Goal: Find specific page/section: Find specific page/section

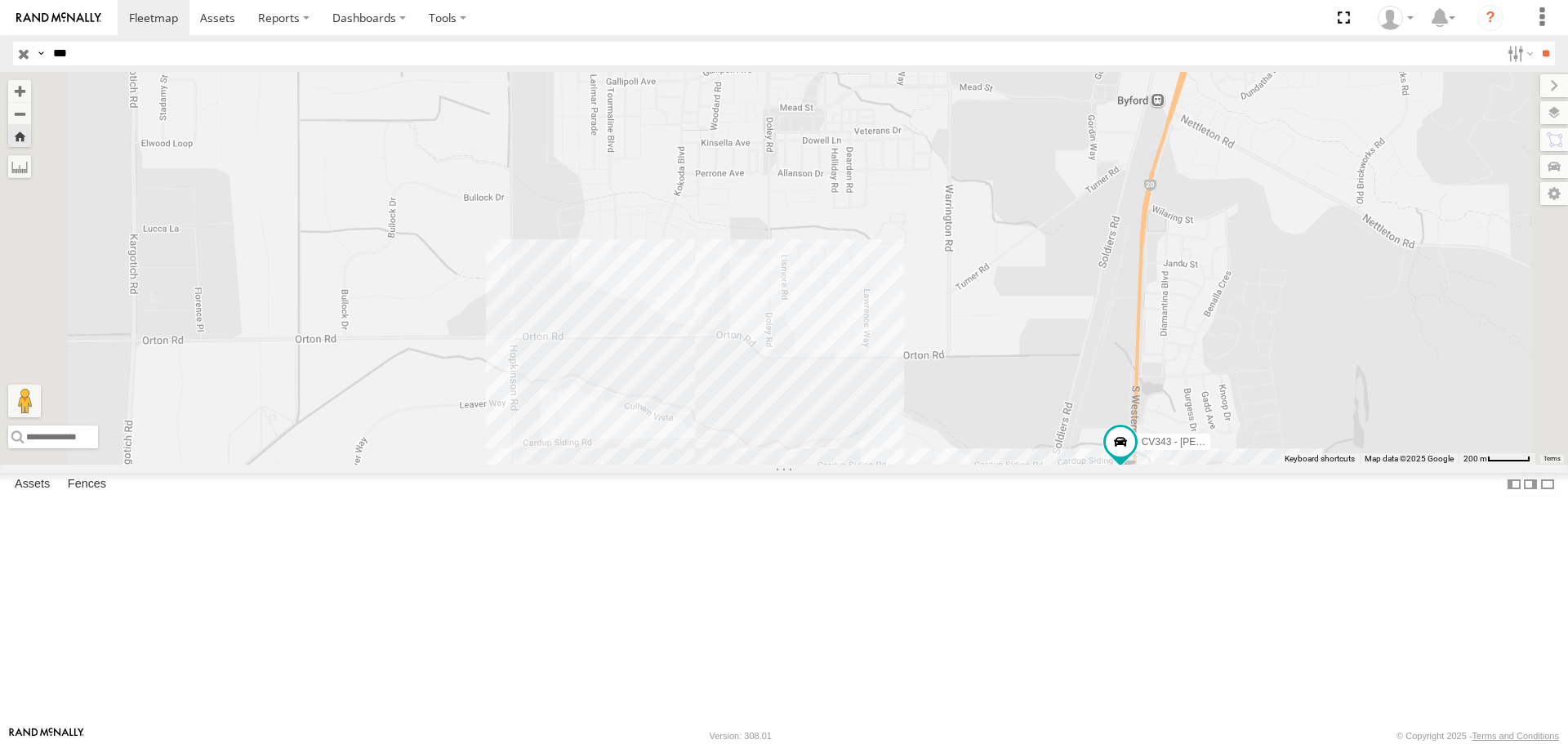
select select "**********"
click at [0, 0] on div "CV343 - [PERSON_NAME] (crackers)" at bounding box center [0, 0] width 0 height 0
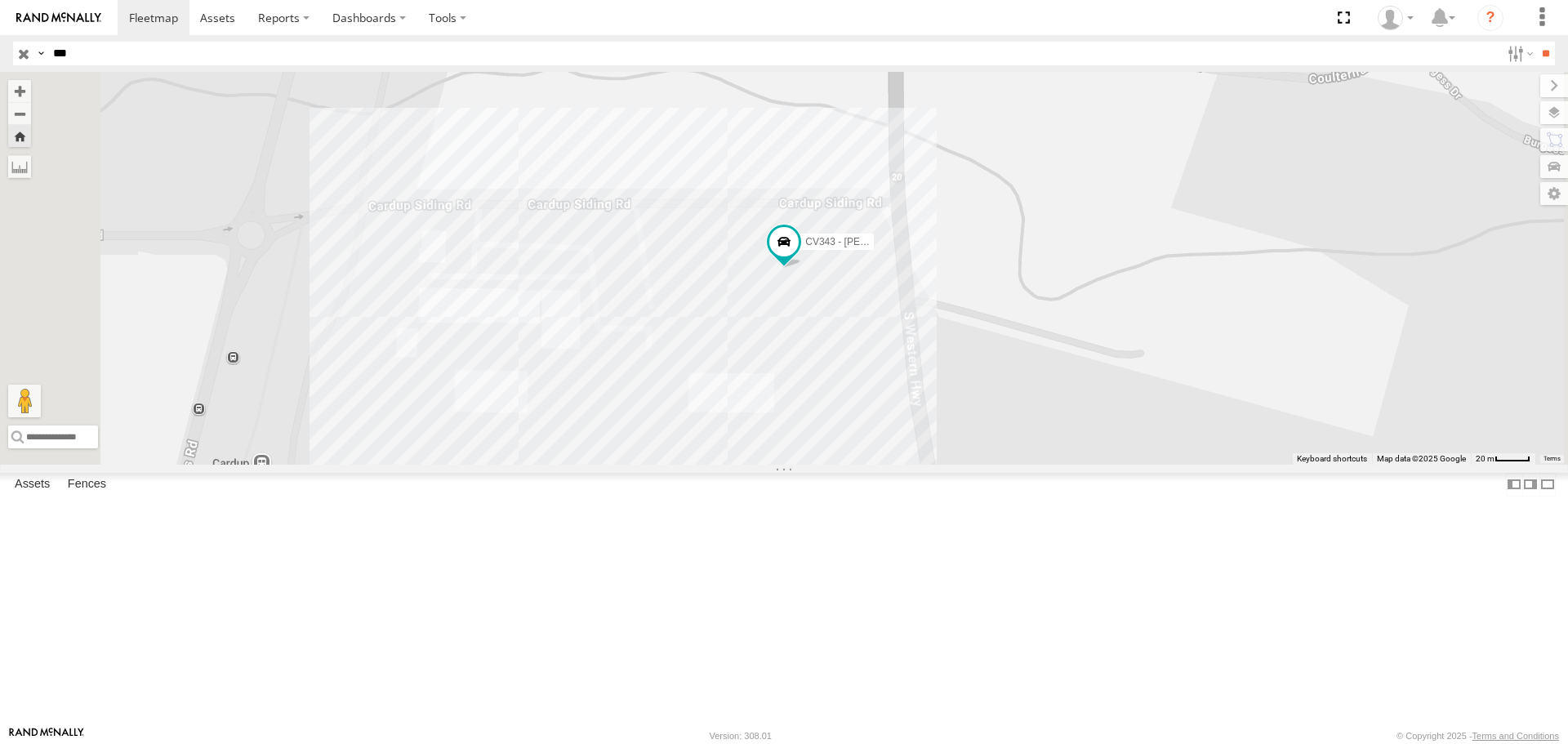
drag, startPoint x: 116, startPoint y: 58, endPoint x: -46, endPoint y: 37, distance: 163.4
click at [0, 37] on html at bounding box center [784, 372] width 1568 height 744
type input "******"
click at [1536, 42] on input "**" at bounding box center [1545, 53] width 19 height 24
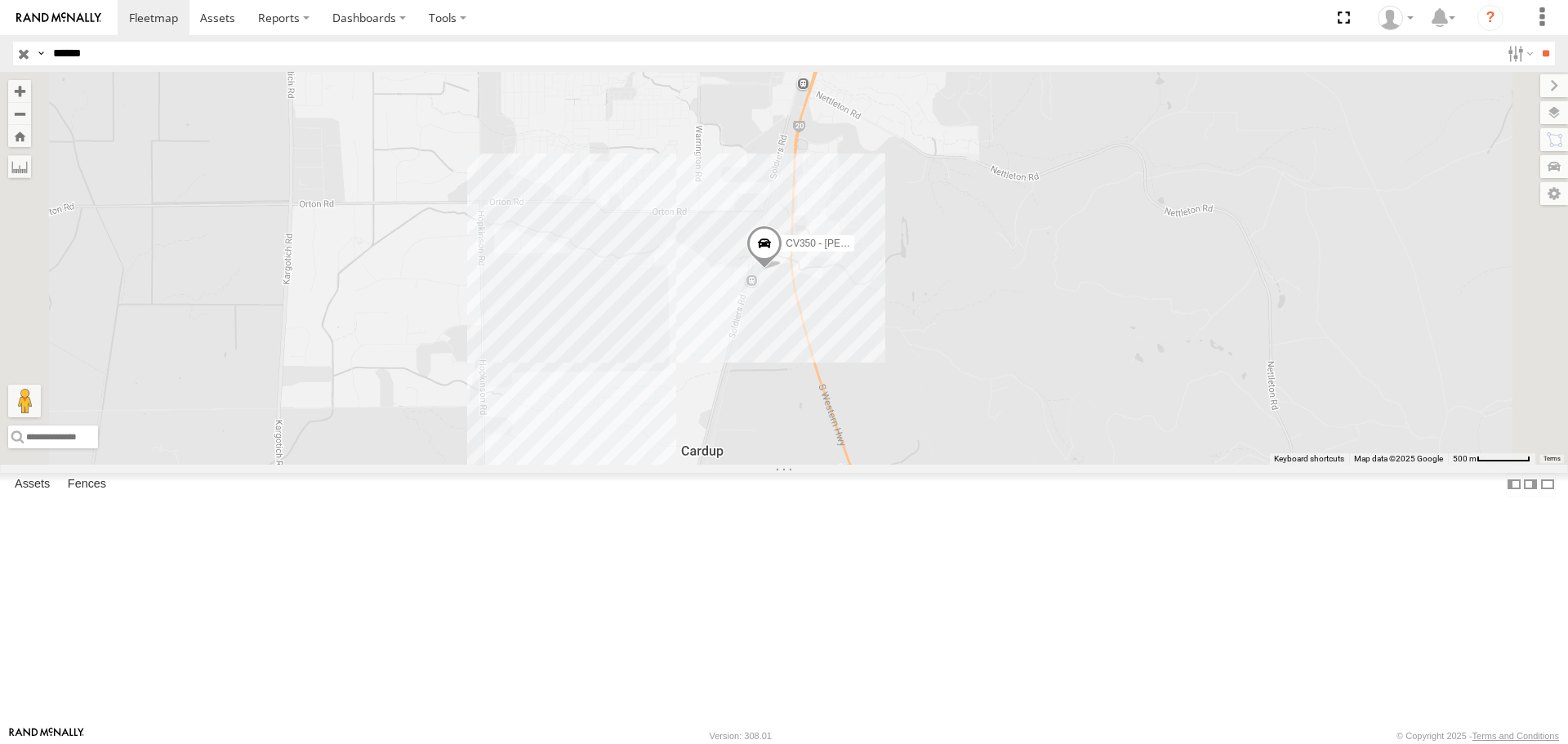
click at [783, 270] on span at bounding box center [765, 247] width 36 height 44
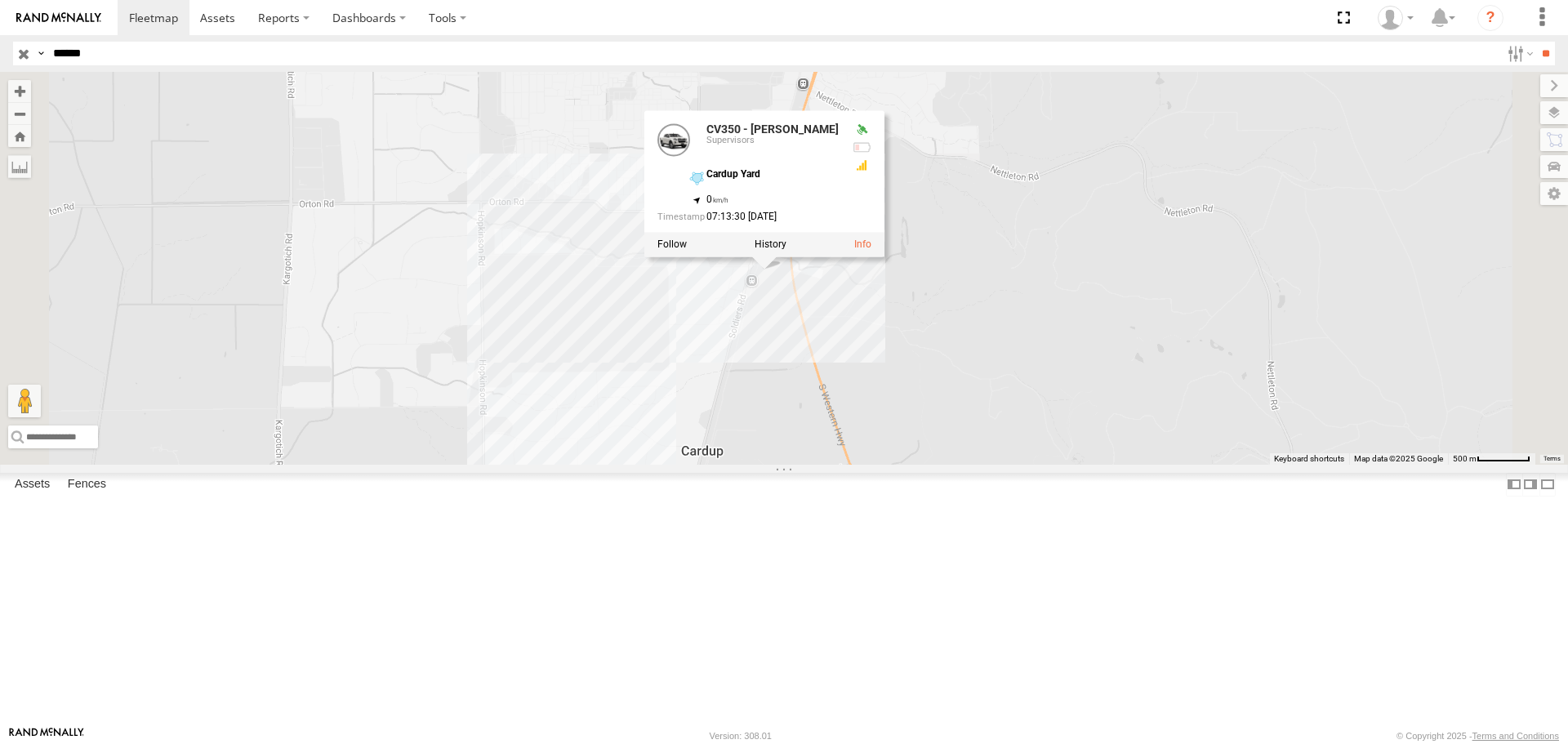
click at [787, 251] on label at bounding box center [770, 245] width 32 height 11
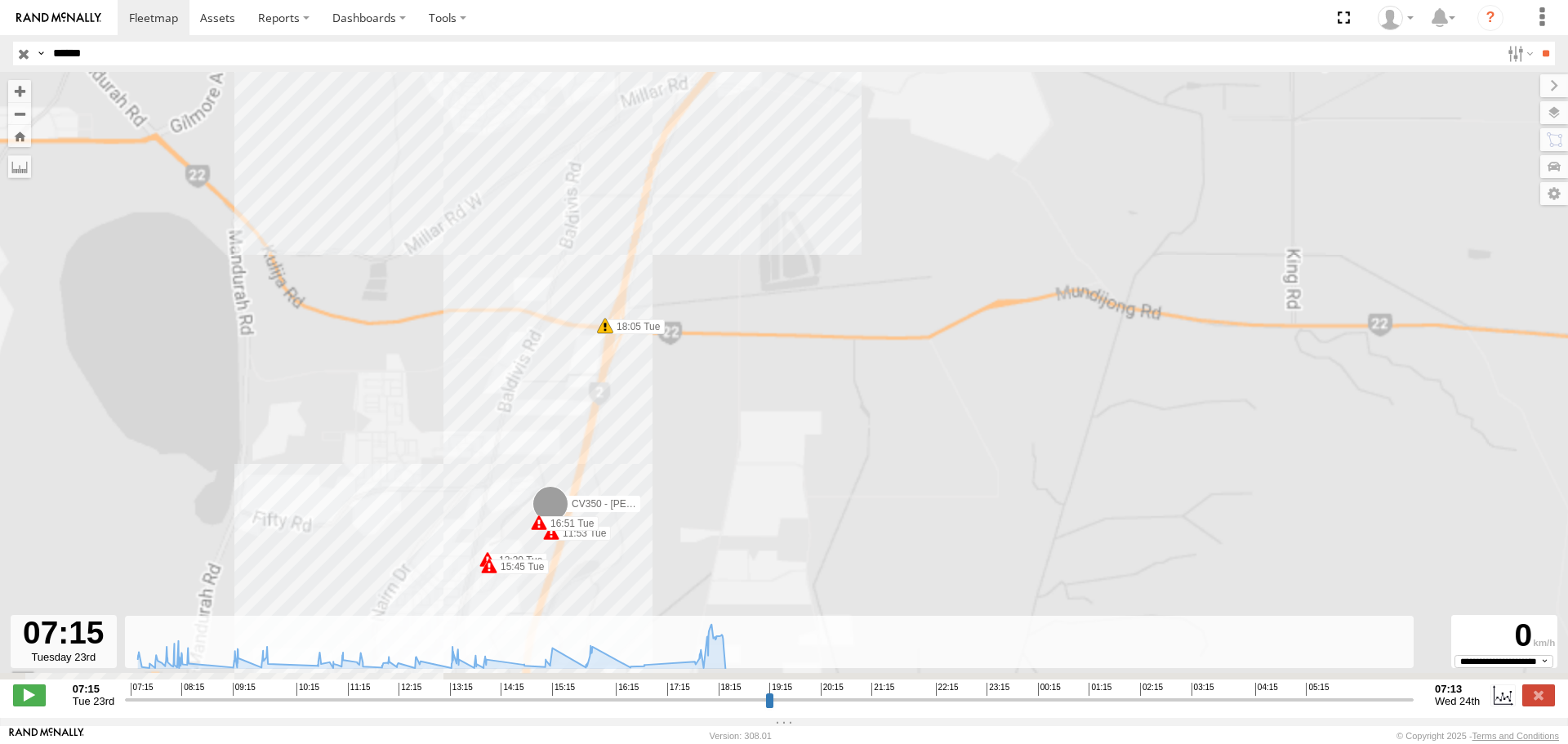
drag, startPoint x: 633, startPoint y: 522, endPoint x: 691, endPoint y: 308, distance: 221.7
click at [689, 317] on div "CV350 - [PERSON_NAME] 11:53 Tue 12:30 Tue 15:45 Tue 16:51 Tue 18:05 Tue 18:22 T…" at bounding box center [784, 384] width 1568 height 624
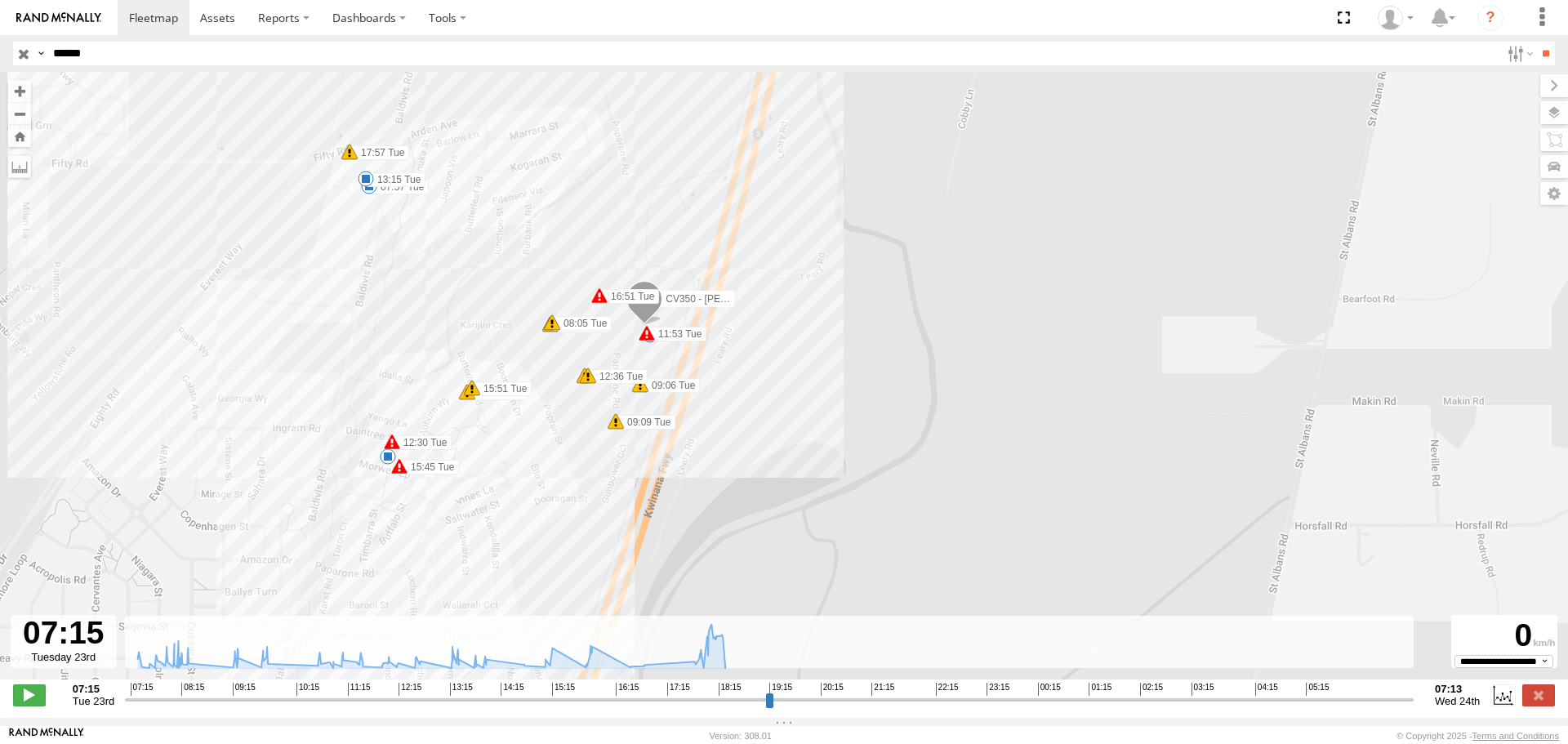
drag, startPoint x: 626, startPoint y: 248, endPoint x: 583, endPoint y: 545, distance: 300.1
click at [583, 545] on div "CV350 - [PERSON_NAME] 11:53 Tue 12:30 Tue 15:45 Tue 16:51 Tue 18:05 Tue 18:22 T…" at bounding box center [784, 384] width 1568 height 624
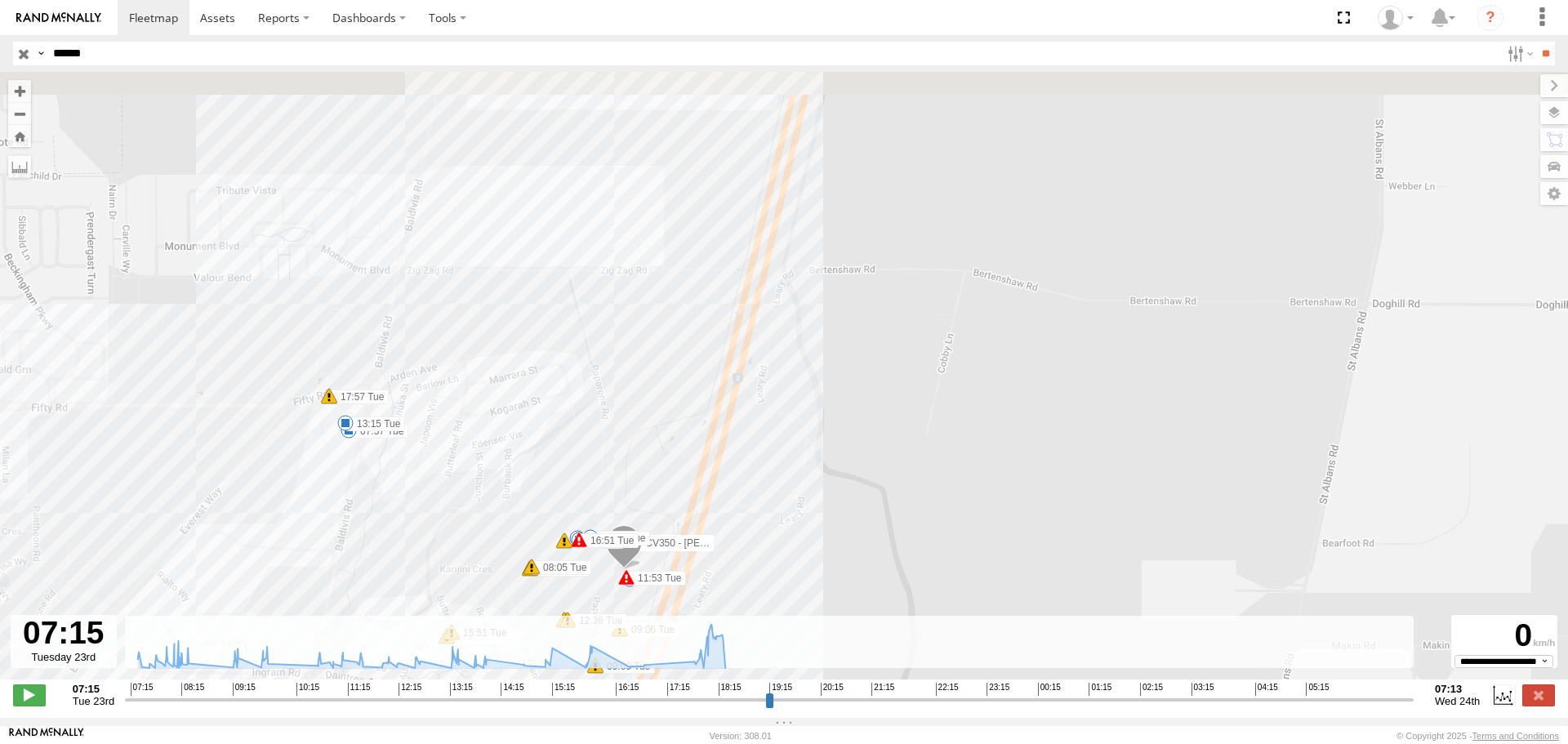
drag, startPoint x: 603, startPoint y: 178, endPoint x: 584, endPoint y: 398, distance: 220.8
click at [584, 399] on div "CV350 - [PERSON_NAME] 11:53 Tue 12:30 Tue 15:45 Tue 16:51 Tue 18:05 Tue 18:22 T…" at bounding box center [784, 384] width 1568 height 624
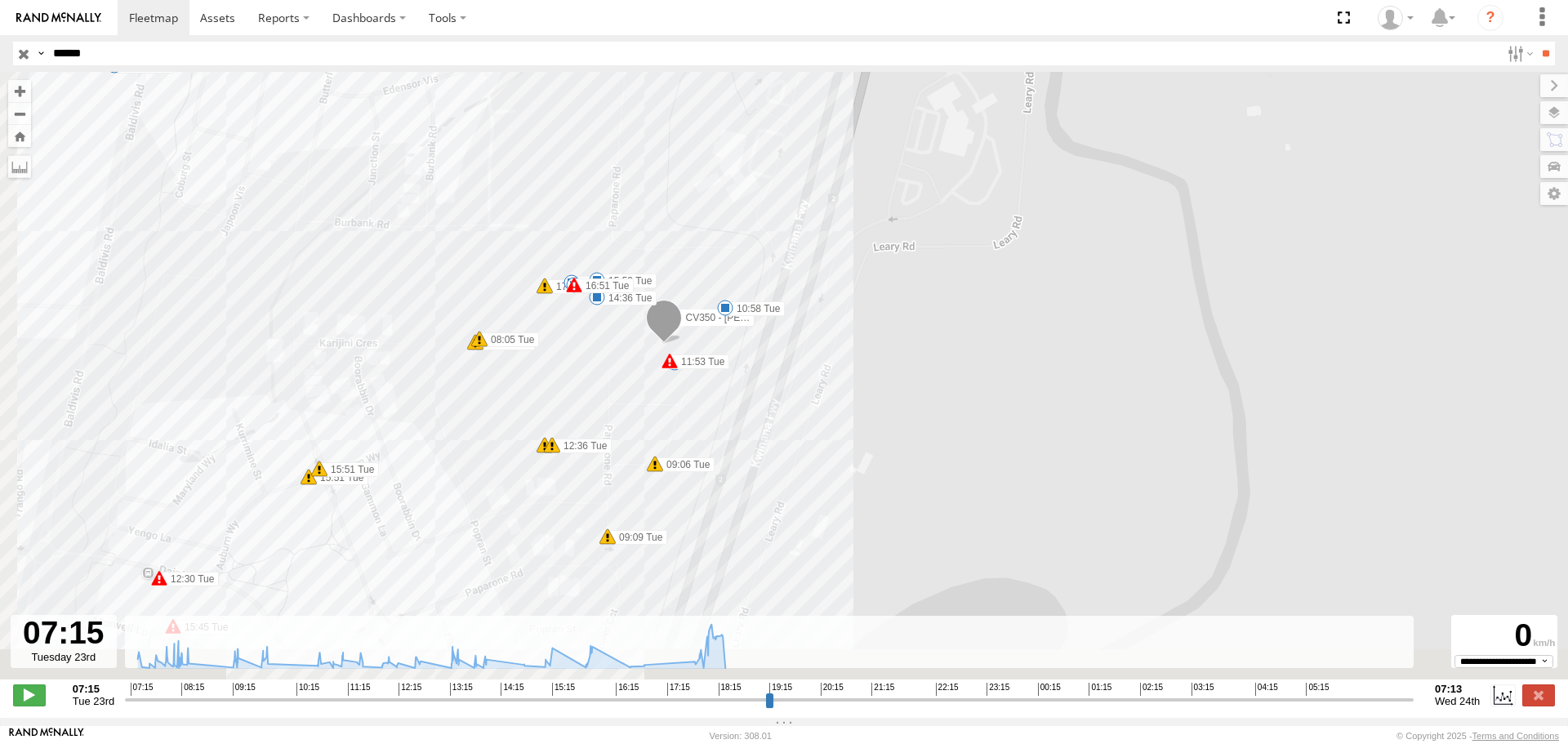
drag, startPoint x: 675, startPoint y: 478, endPoint x: 730, endPoint y: 201, distance: 282.4
click at [730, 201] on div "CV350 - [PERSON_NAME] 11:53 Tue 12:30 Tue 15:45 Tue 16:51 Tue 18:05 Tue 18:22 T…" at bounding box center [784, 384] width 1568 height 624
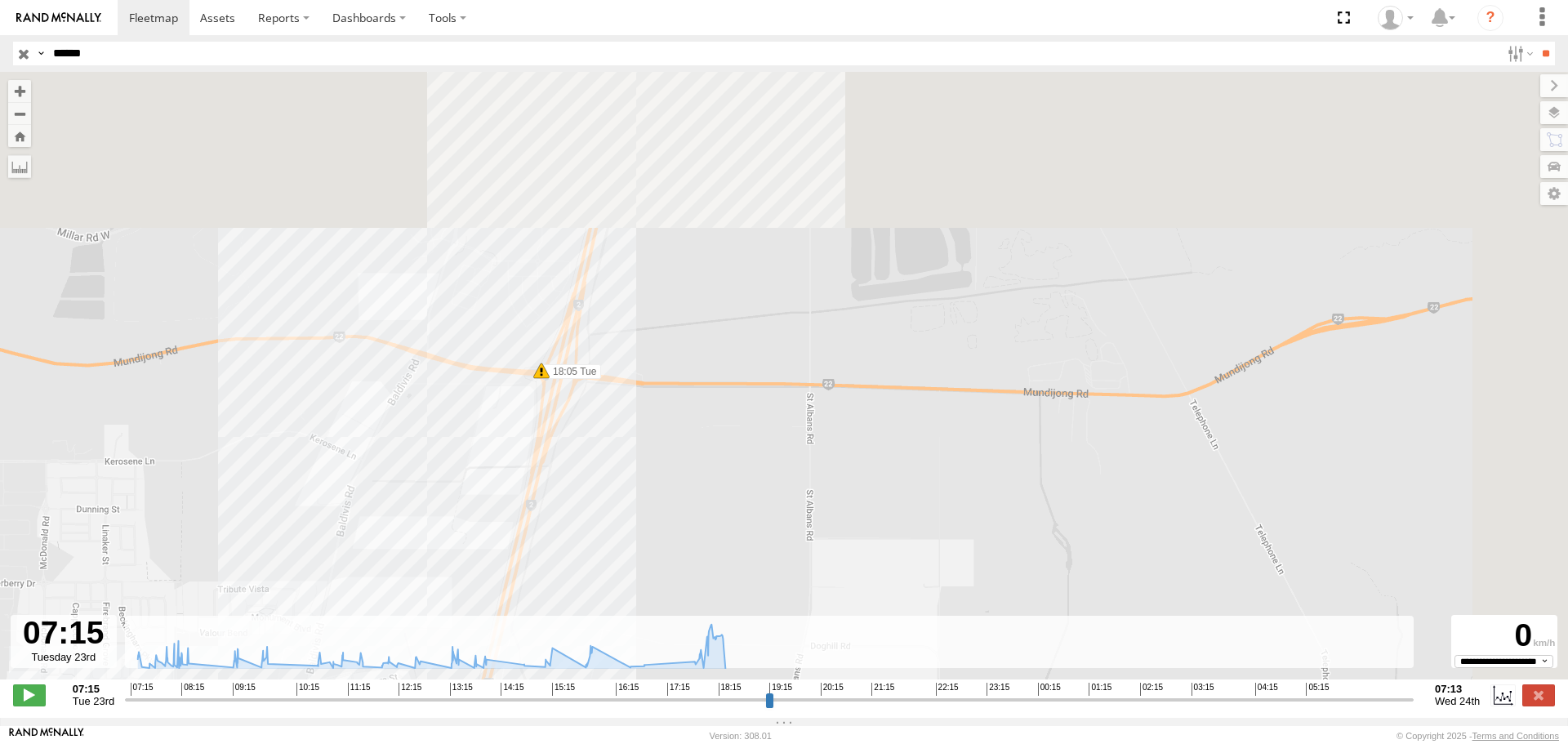
drag, startPoint x: 802, startPoint y: 159, endPoint x: 662, endPoint y: 541, distance: 406.8
click at [661, 541] on div "CV350 - [PERSON_NAME] 11:53 Tue 12:30 Tue 15:45 Tue 16:51 Tue 18:05 Tue 18:22 T…" at bounding box center [784, 384] width 1568 height 624
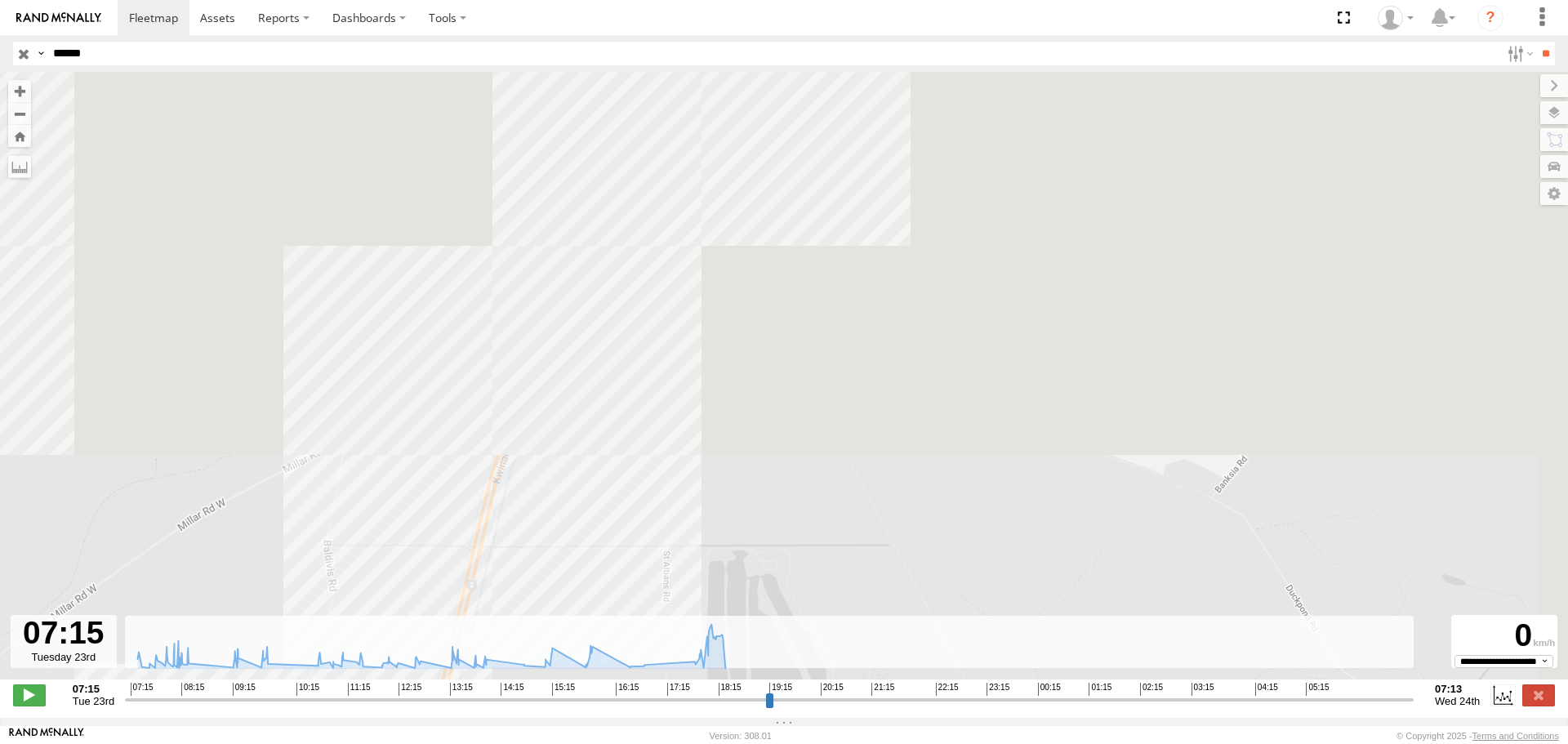
drag, startPoint x: 740, startPoint y: 195, endPoint x: 625, endPoint y: 567, distance: 389.4
click at [625, 567] on div "CV350 - [PERSON_NAME] 11:53 Tue 12:30 Tue 15:45 Tue 16:51 Tue 18:05 Tue 18:22 T…" at bounding box center [784, 384] width 1568 height 624
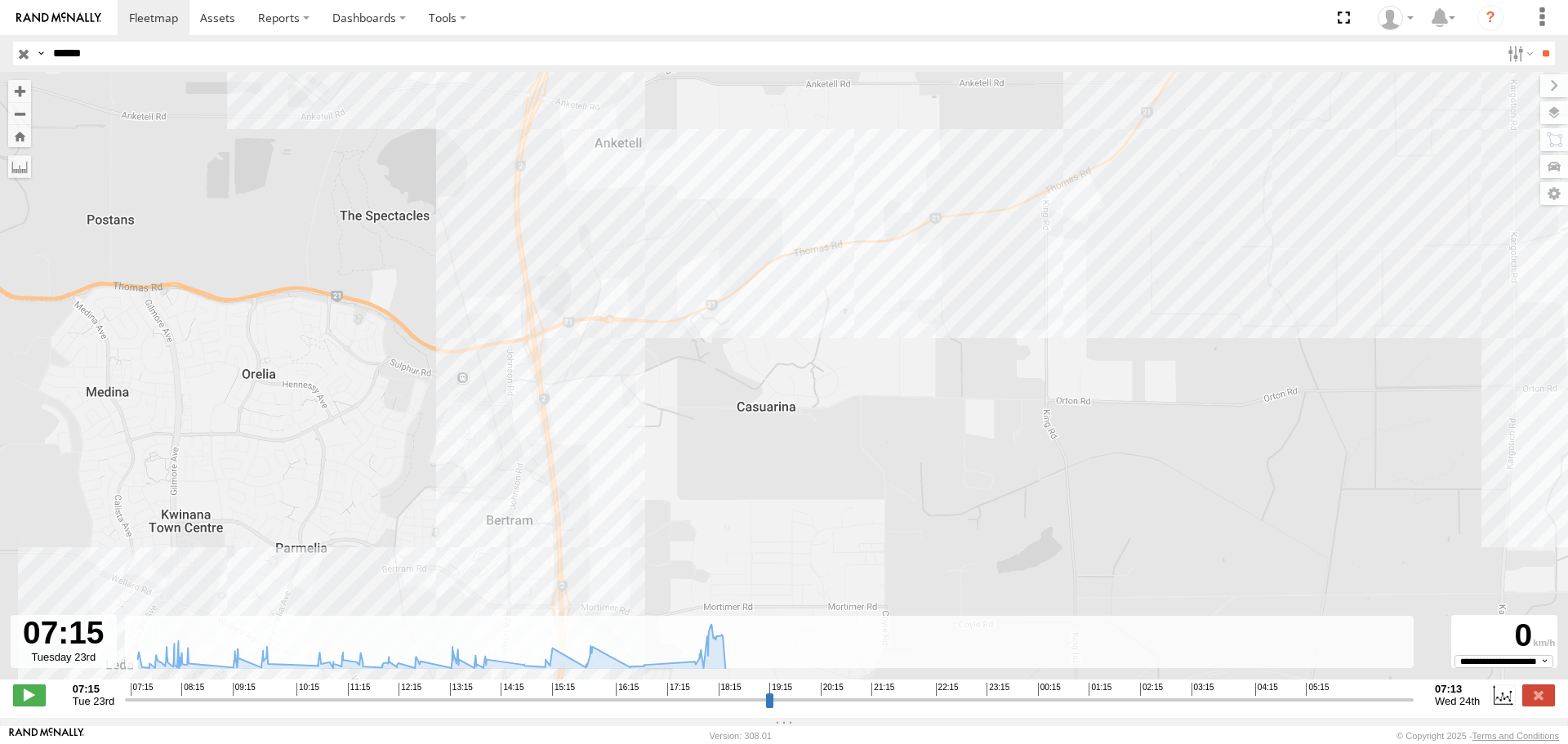
drag, startPoint x: 707, startPoint y: 379, endPoint x: 596, endPoint y: 349, distance: 115.0
click at [643, 588] on div "CV350 - [PERSON_NAME] 11:53 Tue 12:30 Tue 15:45 Tue 16:51 Tue 18:05 Tue 18:22 T…" at bounding box center [784, 384] width 1568 height 624
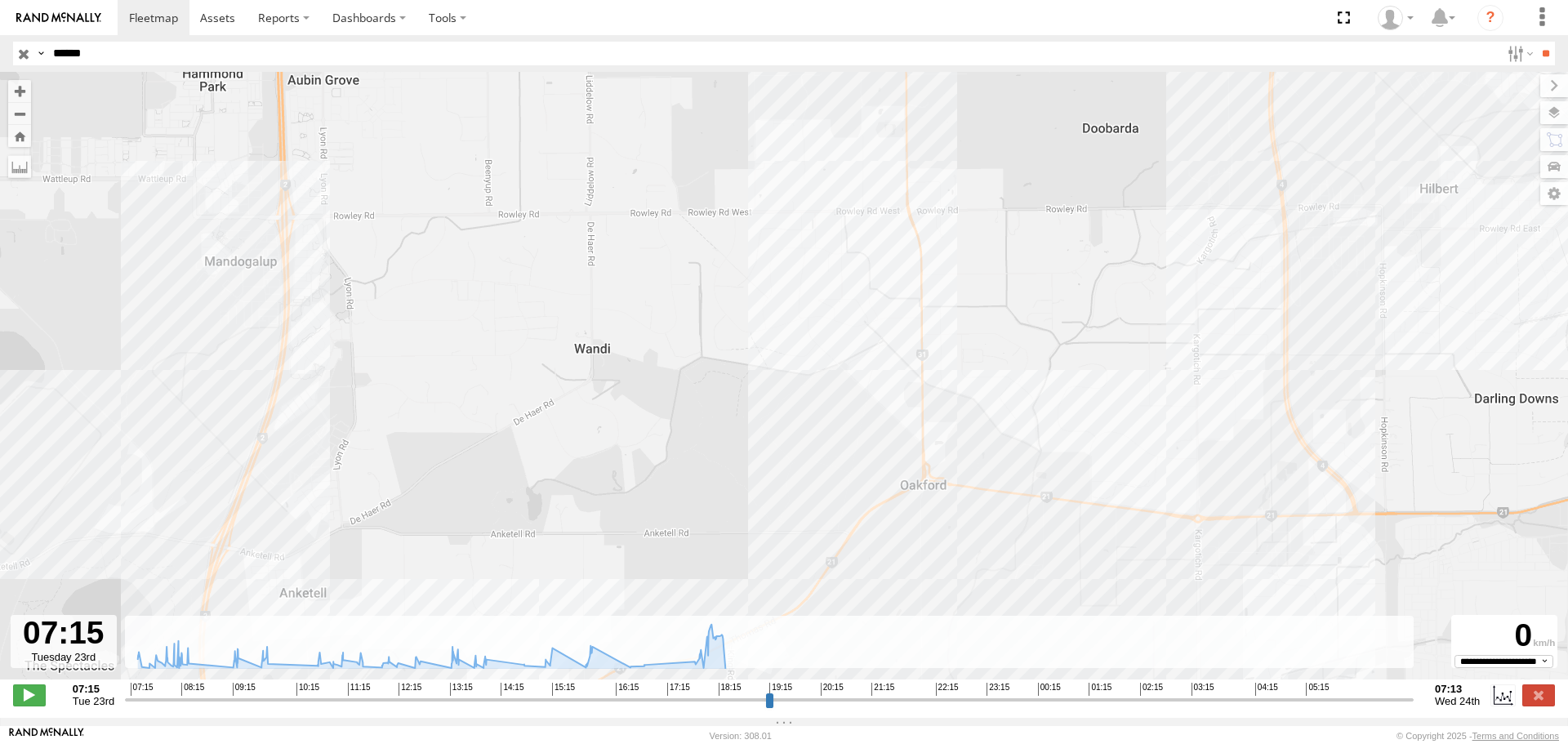
drag, startPoint x: 648, startPoint y: 93, endPoint x: 332, endPoint y: 556, distance: 560.6
click at [332, 556] on div "CV350 - [PERSON_NAME] 11:53 Tue 12:30 Tue 15:45 Tue 16:51 Tue 18:05 Tue 18:22 T…" at bounding box center [784, 384] width 1568 height 624
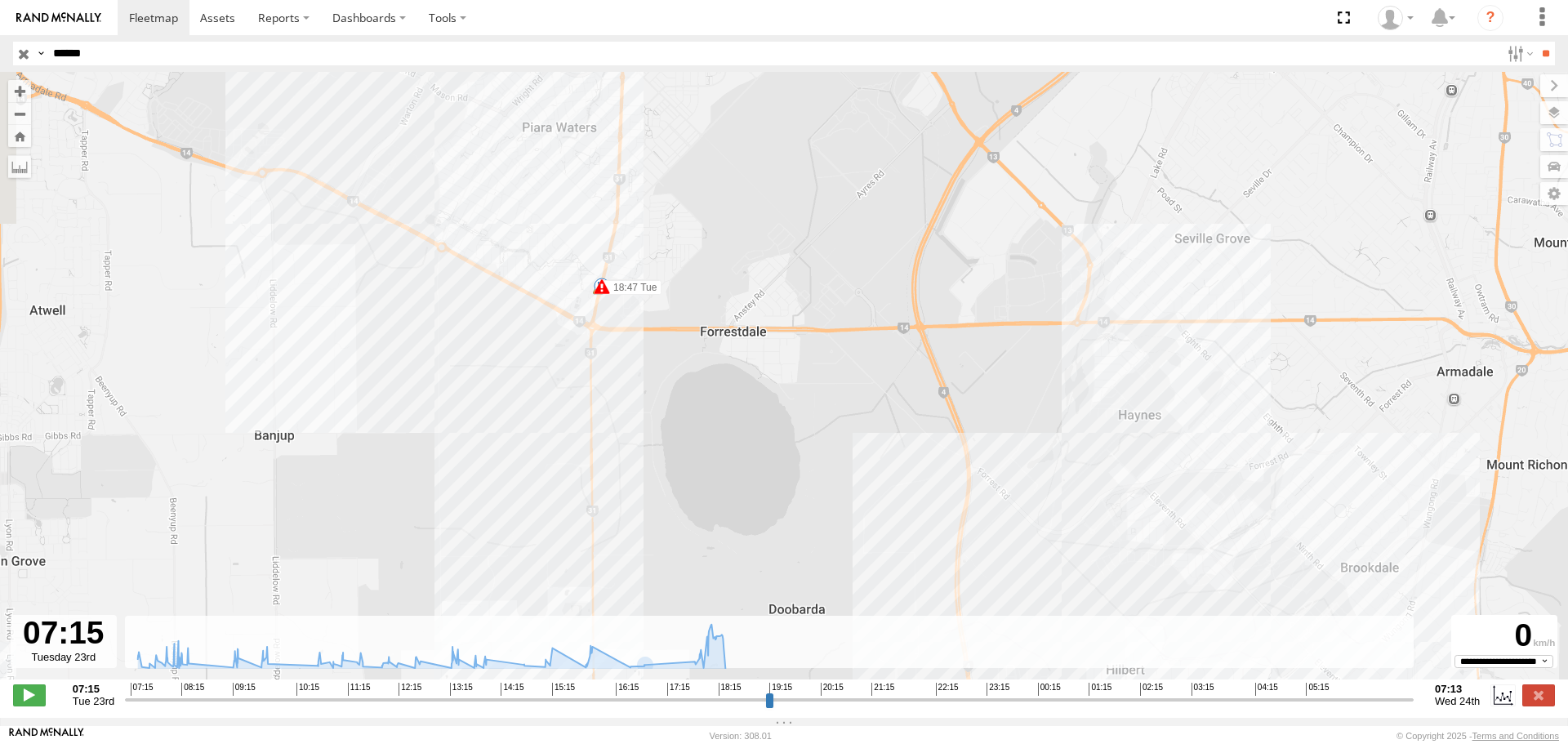
drag, startPoint x: 835, startPoint y: 394, endPoint x: 639, endPoint y: 724, distance: 383.8
click at [639, 718] on div "To navigate the map with touch gestures double-tap and hold your finger on the …" at bounding box center [784, 395] width 1568 height 646
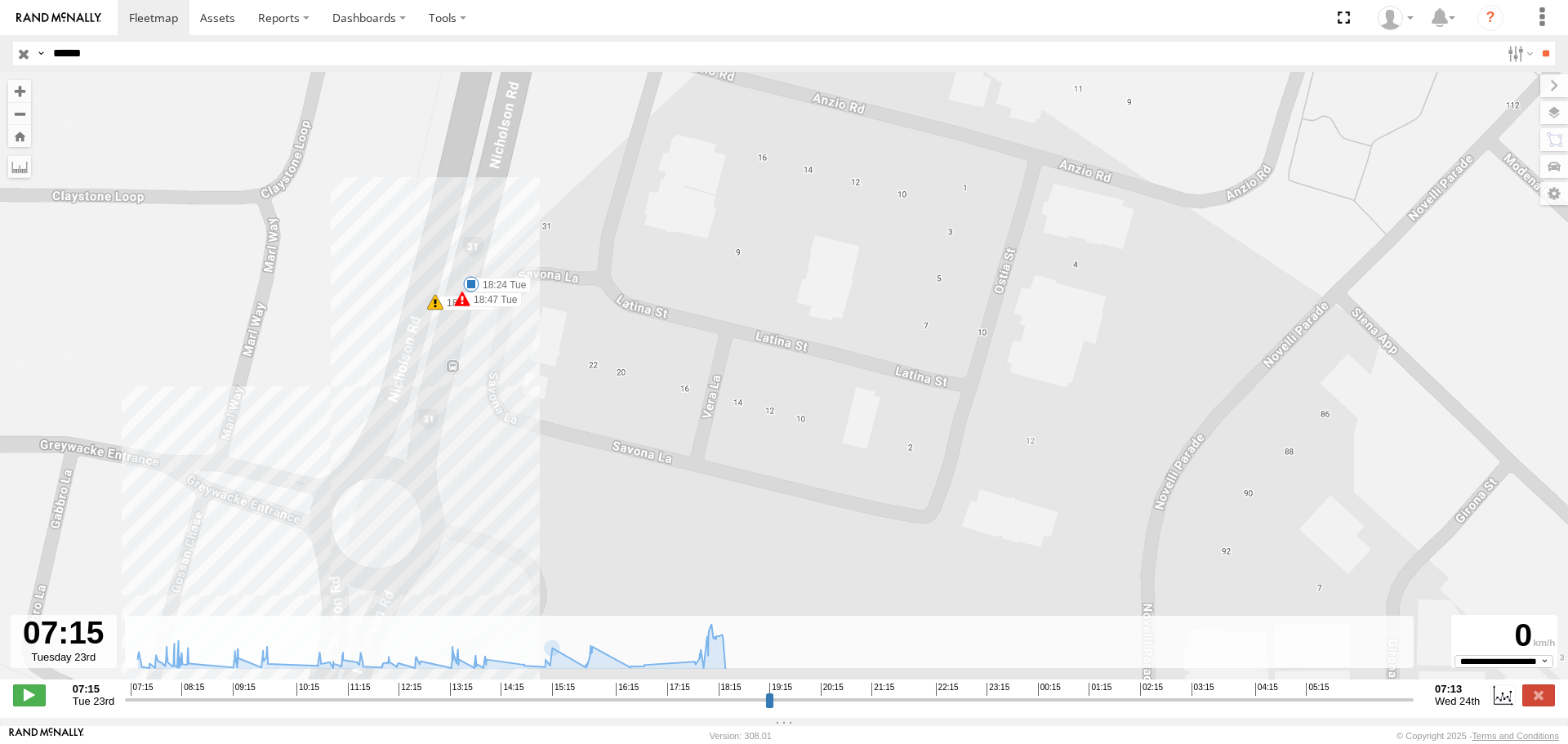
drag, startPoint x: 520, startPoint y: 218, endPoint x: 509, endPoint y: 338, distance: 120.5
click at [509, 338] on div "CV350 - [PERSON_NAME] 11:53 Tue 12:30 Tue 15:45 Tue 16:51 Tue 18:05 Tue 18:22 T…" at bounding box center [784, 384] width 1568 height 624
click at [432, 306] on span at bounding box center [435, 302] width 16 height 16
click at [510, 352] on div "CV350 - [PERSON_NAME] 11:53 Tue 12:30 Tue 15:45 Tue 16:51 Tue 18:05 Tue 18:22 T…" at bounding box center [784, 384] width 1568 height 624
click at [461, 306] on span at bounding box center [462, 299] width 16 height 16
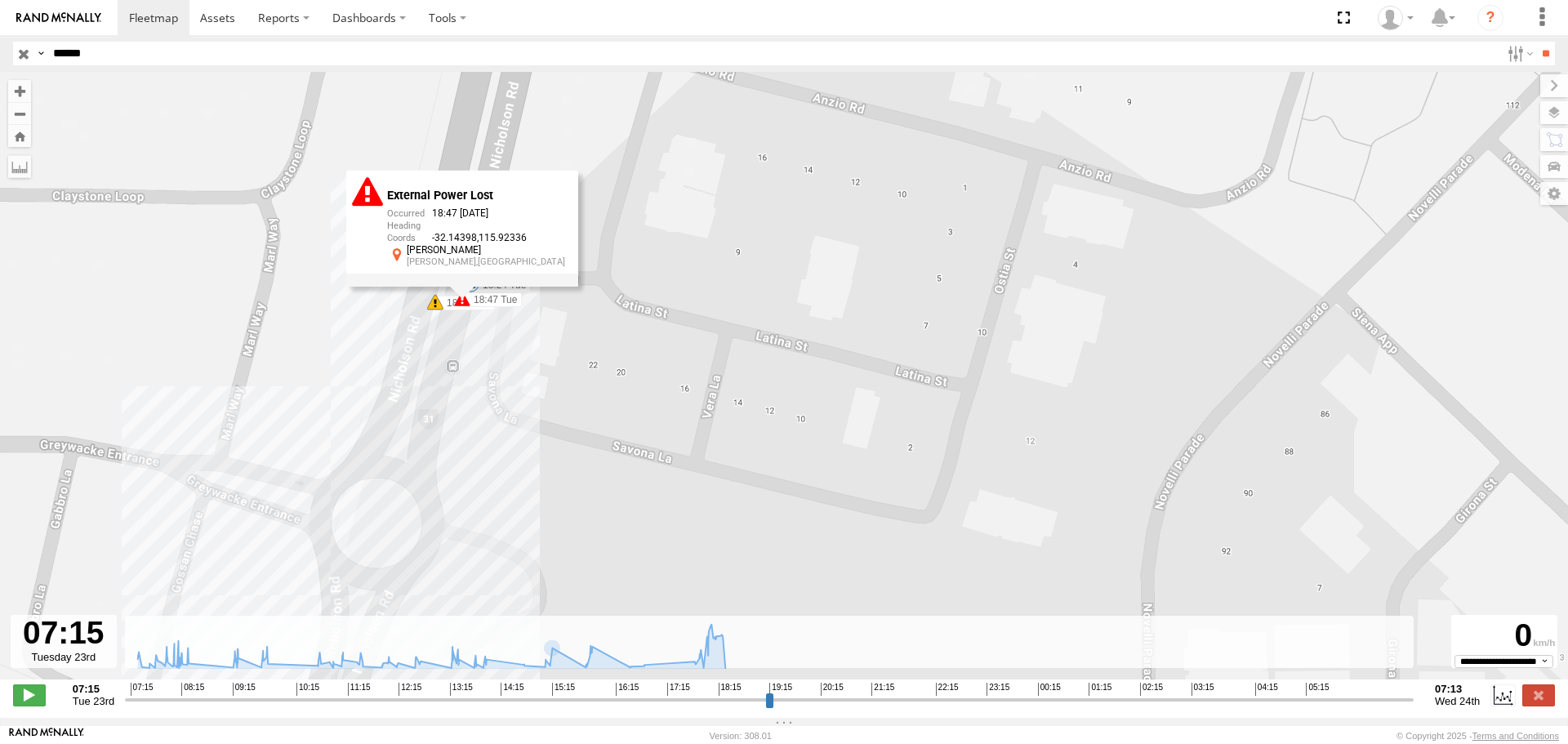
click at [537, 335] on div "CV350 - [PERSON_NAME] 11:53 Tue 12:30 Tue 15:45 Tue 16:51 Tue 18:05 Tue 18:22 T…" at bounding box center [784, 384] width 1568 height 624
click at [475, 288] on span at bounding box center [471, 284] width 16 height 16
click at [526, 334] on div "CV350 - [PERSON_NAME] 11:53 Tue 12:30 Tue 15:45 Tue 16:51 Tue 18:05 Tue 18:22 T…" at bounding box center [784, 384] width 1568 height 624
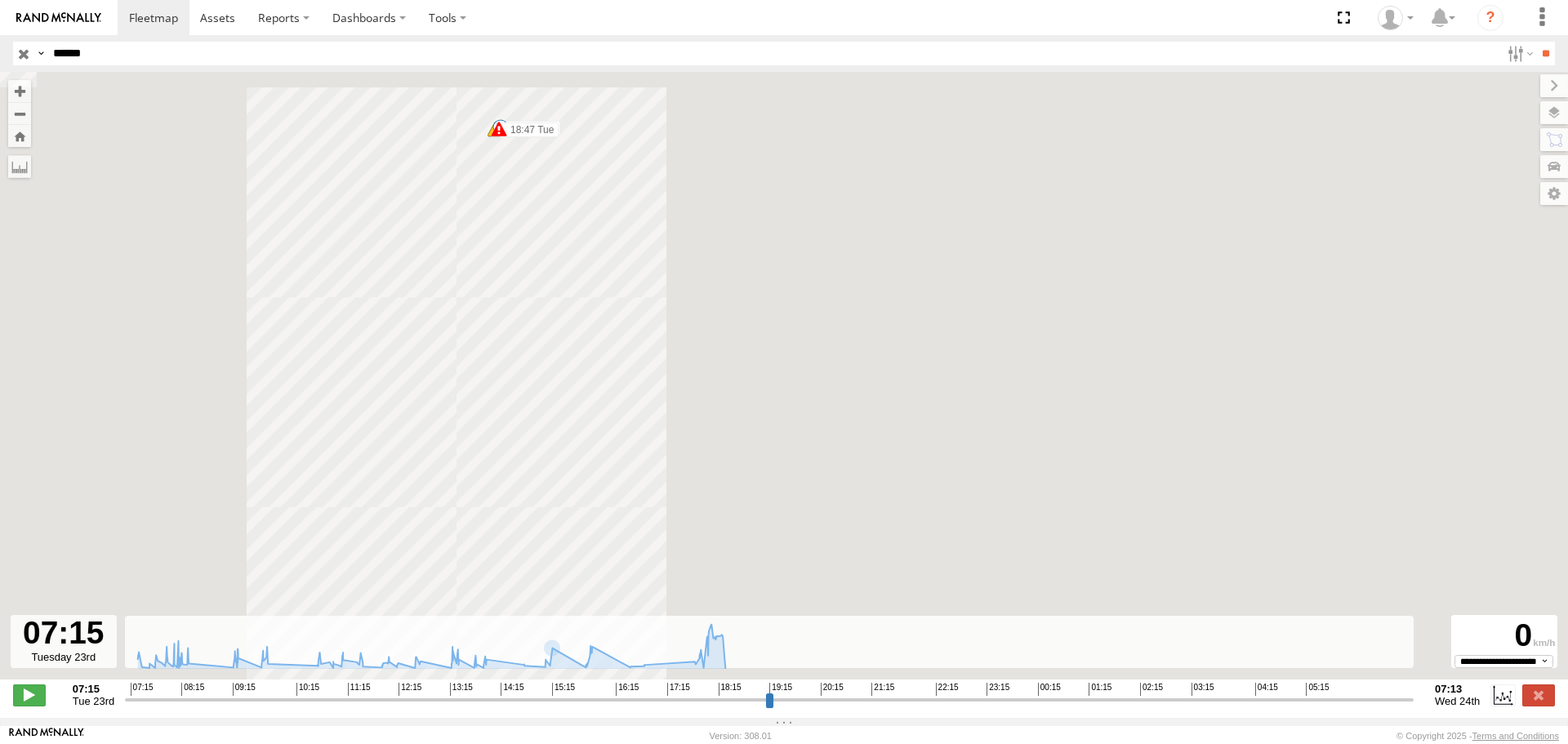
drag, startPoint x: 553, startPoint y: 424, endPoint x: 575, endPoint y: 91, distance: 333.7
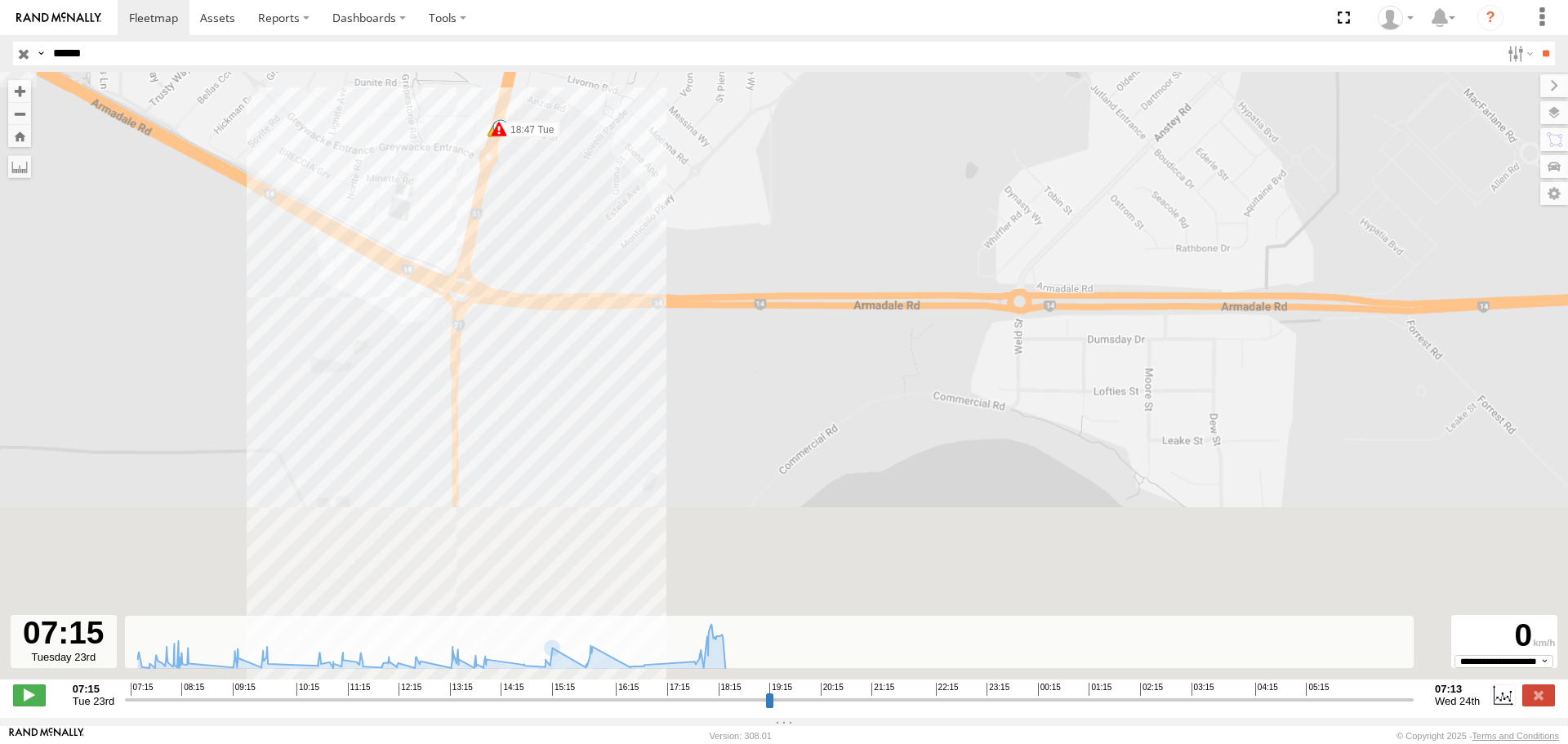
click at [575, 91] on div "CV350 - [PERSON_NAME] 11:53 Tue 12:30 Tue 15:45 Tue 16:51 Tue 18:05 Tue 18:22 T…" at bounding box center [784, 384] width 1568 height 624
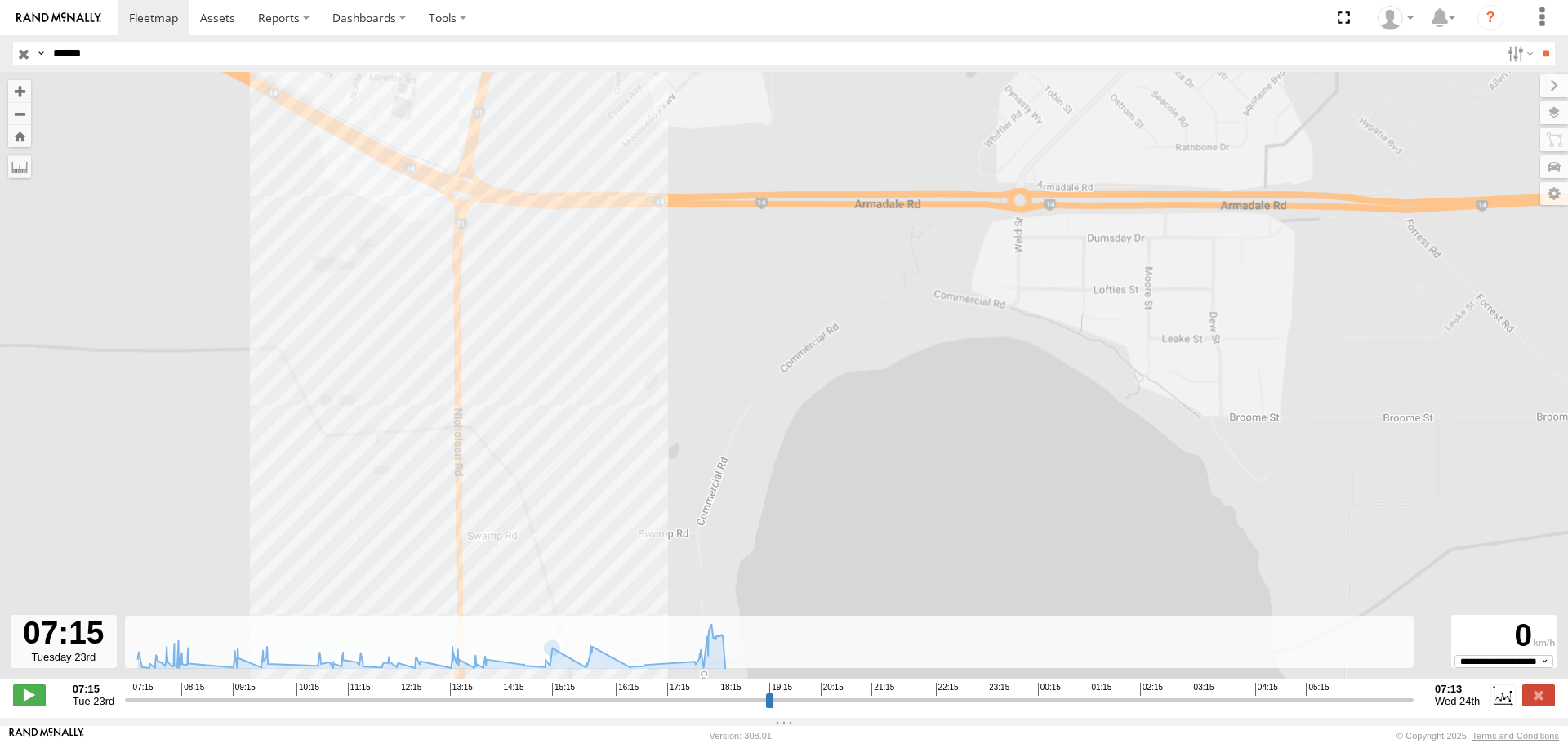
drag, startPoint x: 595, startPoint y: 437, endPoint x: 593, endPoint y: 129, distance: 308.0
click at [593, 129] on div "CV350 - [PERSON_NAME] 11:53 Tue 12:30 Tue 15:45 Tue 16:51 Tue 18:05 Tue 18:22 T…" at bounding box center [784, 384] width 1568 height 624
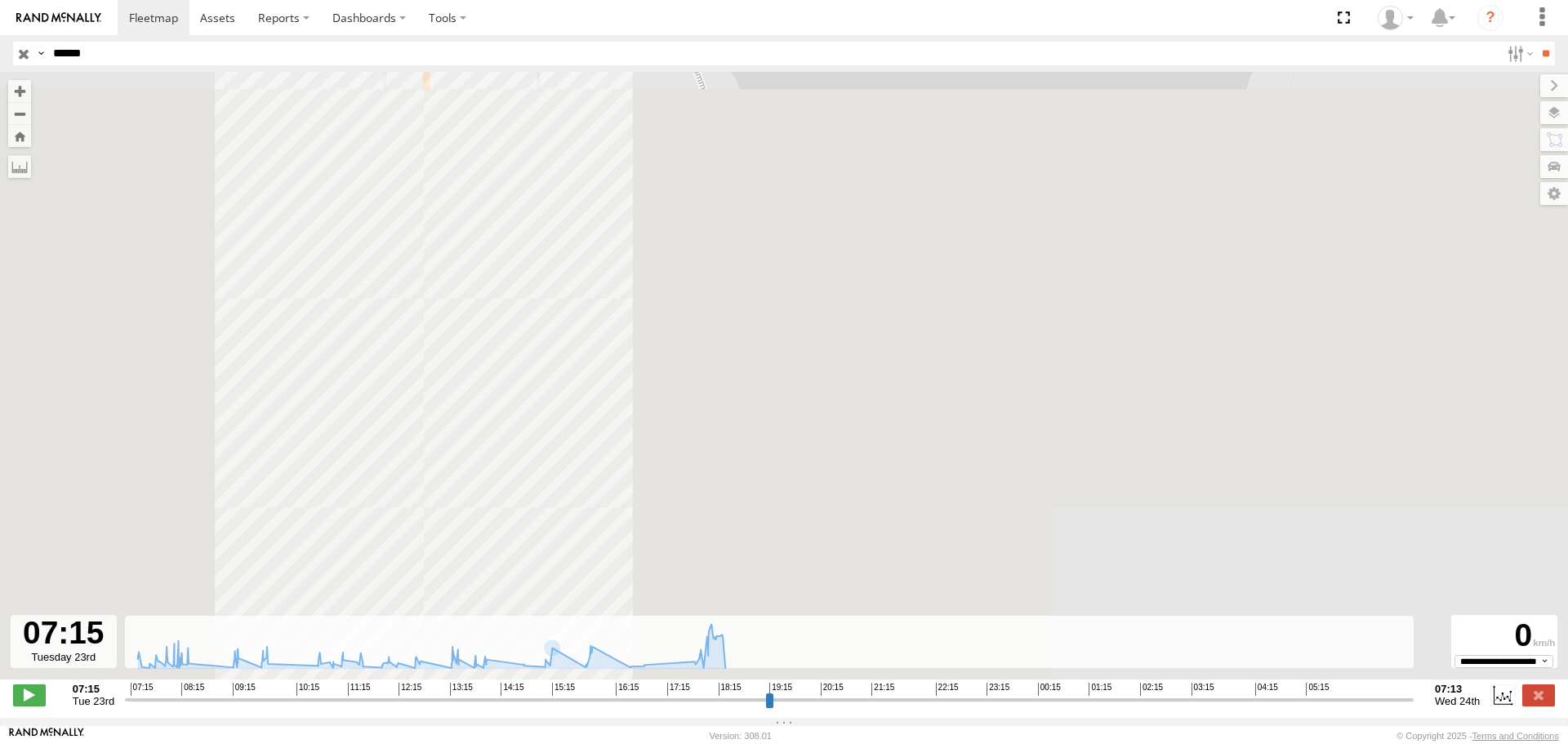
drag, startPoint x: 598, startPoint y: 312, endPoint x: 570, endPoint y: 133, distance: 181.2
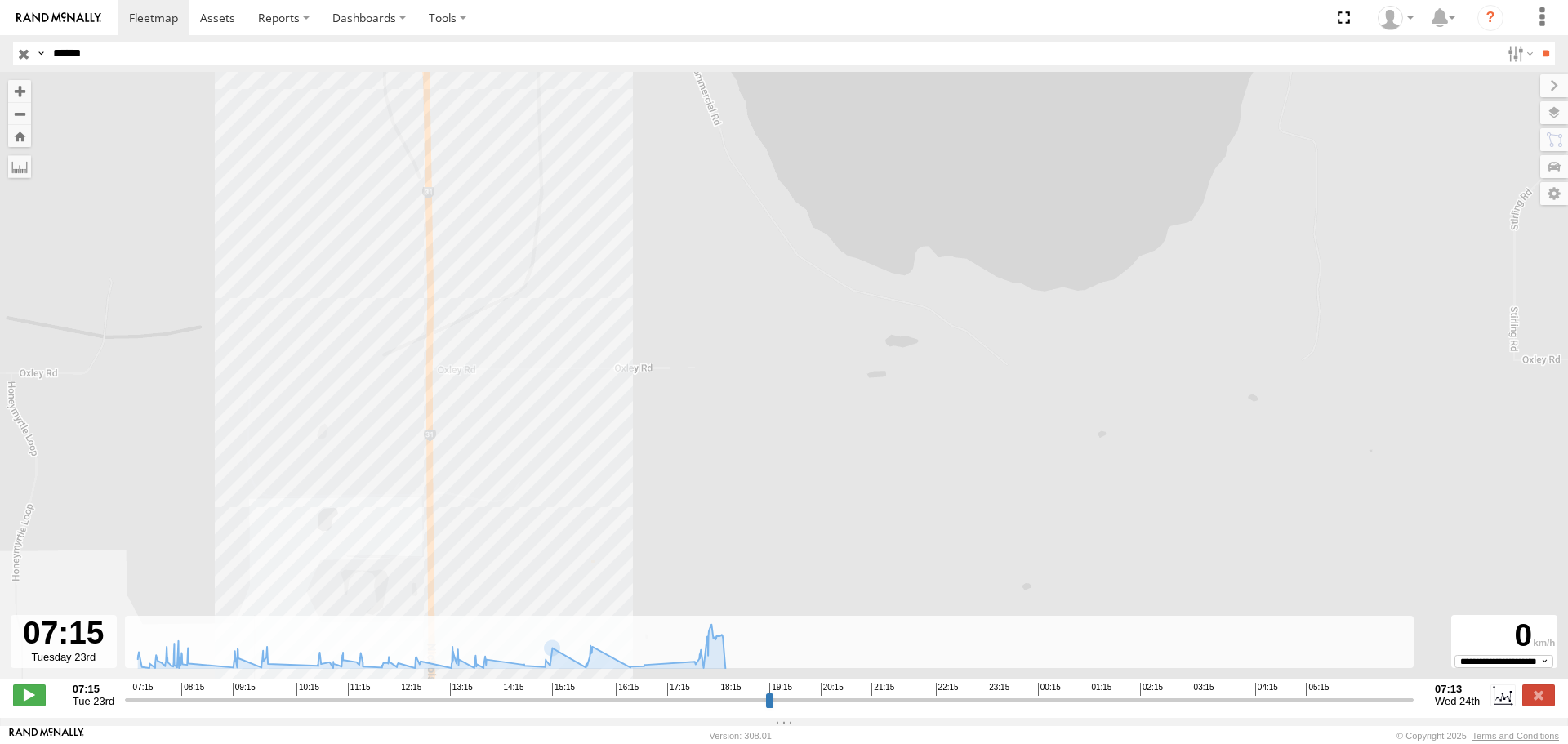
click at [572, 130] on div "CV350 - [PERSON_NAME] 11:53 Tue 12:30 Tue 15:45 Tue 16:51 Tue 18:05 Tue 18:22 T…" at bounding box center [784, 384] width 1568 height 624
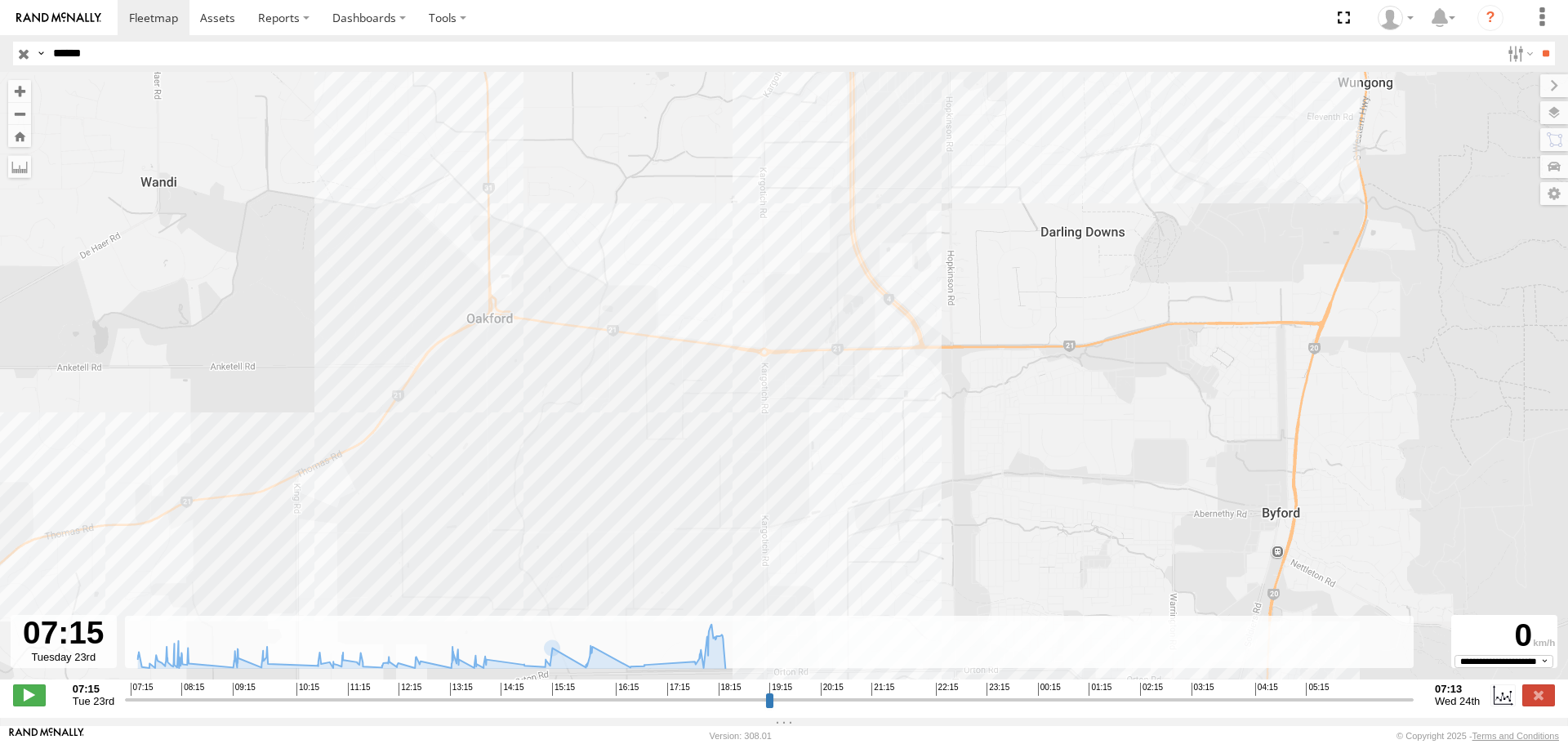
drag, startPoint x: 598, startPoint y: 406, endPoint x: 566, endPoint y: 193, distance: 215.4
click at [566, 193] on div "CV350 - [PERSON_NAME] 11:53 Tue 12:30 Tue 15:45 Tue 16:51 Tue 18:05 Tue 18:22 T…" at bounding box center [784, 384] width 1568 height 624
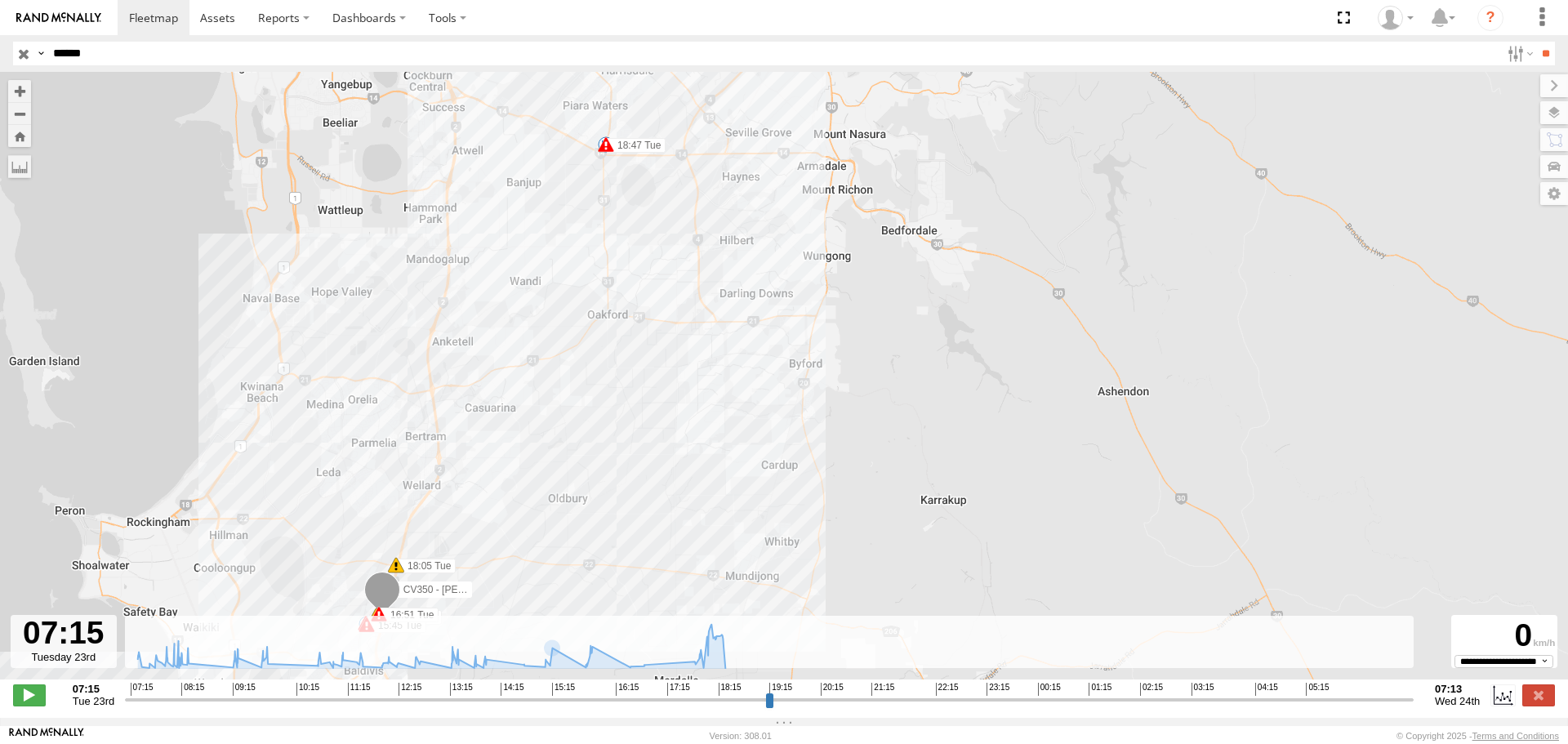
click at [28, 59] on input "button" at bounding box center [24, 53] width 21 height 24
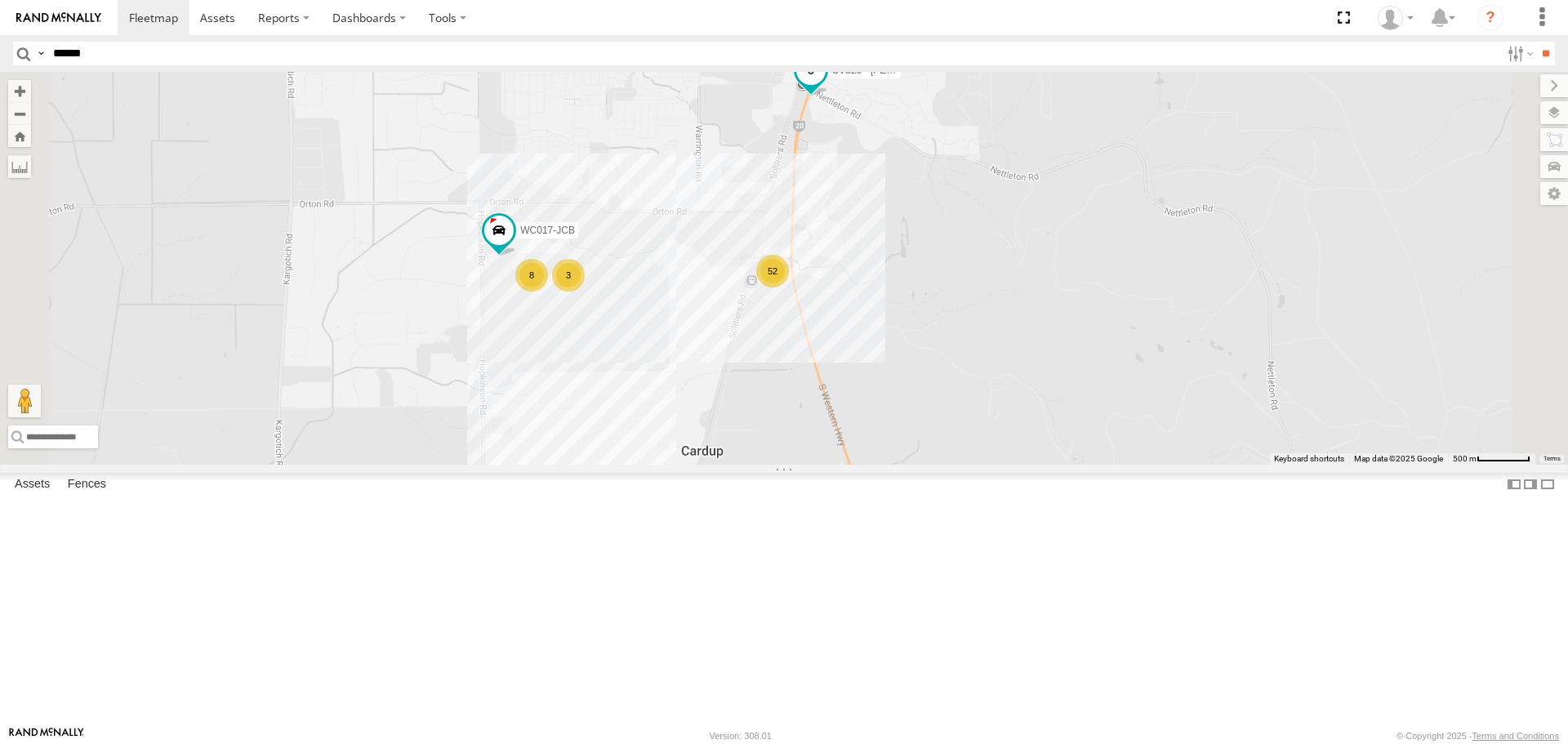
click at [986, 77] on span "CV328 - [PERSON_NAME] Dancer" at bounding box center [908, 71] width 153 height 11
click at [1187, 221] on div "52 CV328 - [PERSON_NAME] Dancer WC017-JCB 3 8 CV328 - [PERSON_NAME] Dancer Elec…" at bounding box center [784, 268] width 1568 height 392
click at [158, 43] on input "******" at bounding box center [774, 53] width 1454 height 24
click at [1536, 42] on input "**" at bounding box center [1545, 53] width 19 height 24
click at [0, 0] on div "Dewatering" at bounding box center [0, 0] width 0 height 0
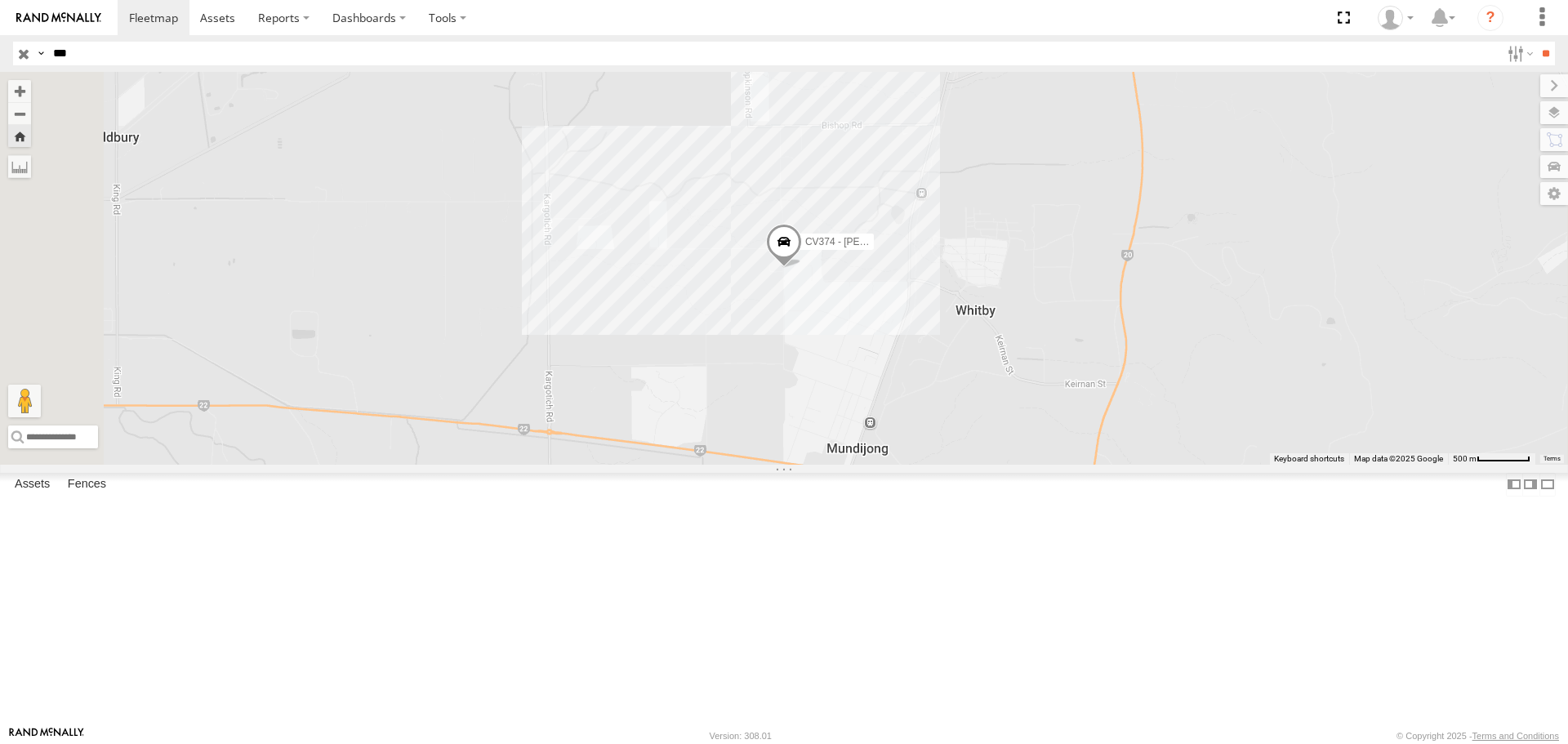
drag, startPoint x: 89, startPoint y: 51, endPoint x: -8, endPoint y: 52, distance: 97.0
click at [0, 52] on html at bounding box center [784, 372] width 1568 height 744
type input "**"
click at [1536, 42] on input "**" at bounding box center [1545, 53] width 19 height 24
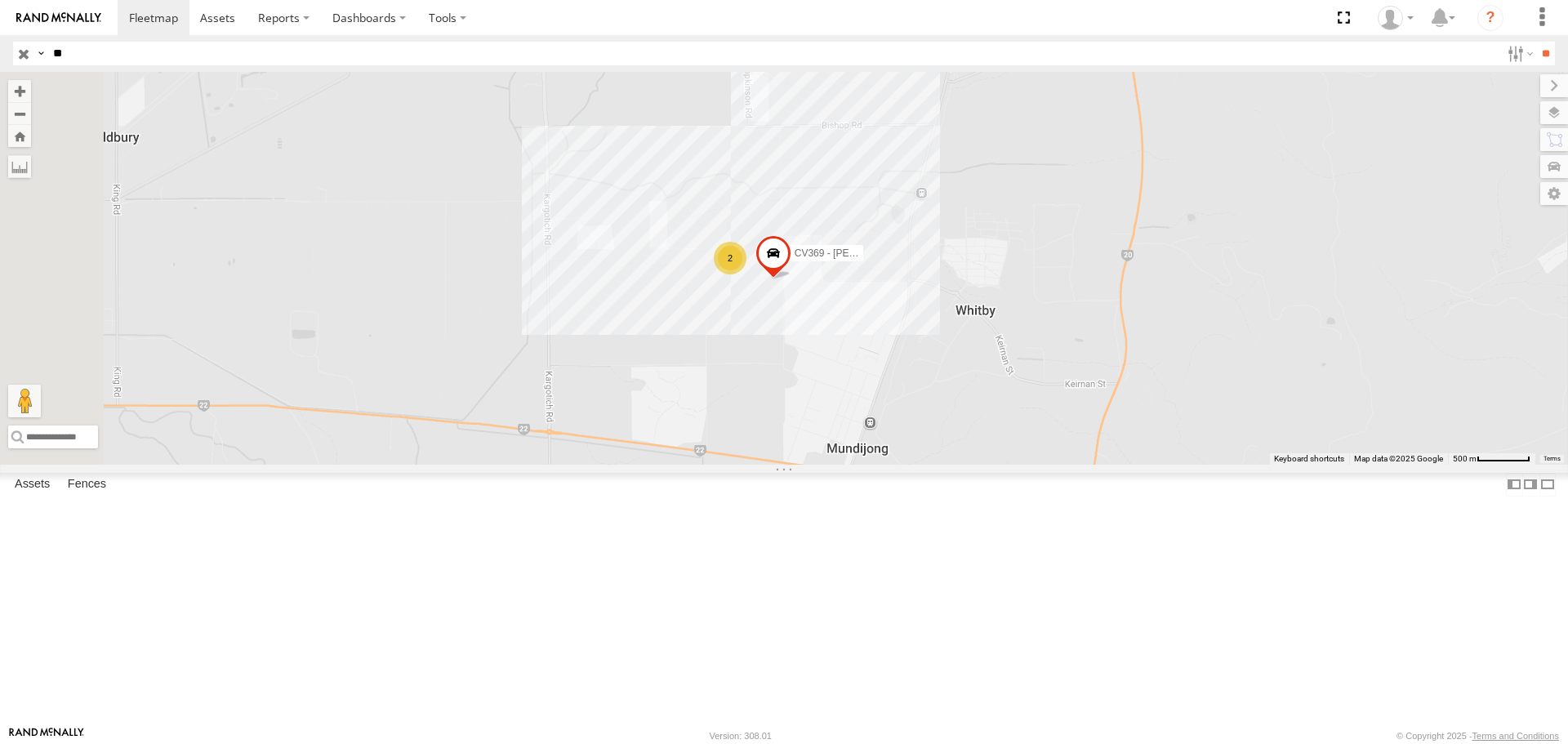
click at [0, 0] on div "Dewatering" at bounding box center [0, 0] width 0 height 0
